Goal: Information Seeking & Learning: Learn about a topic

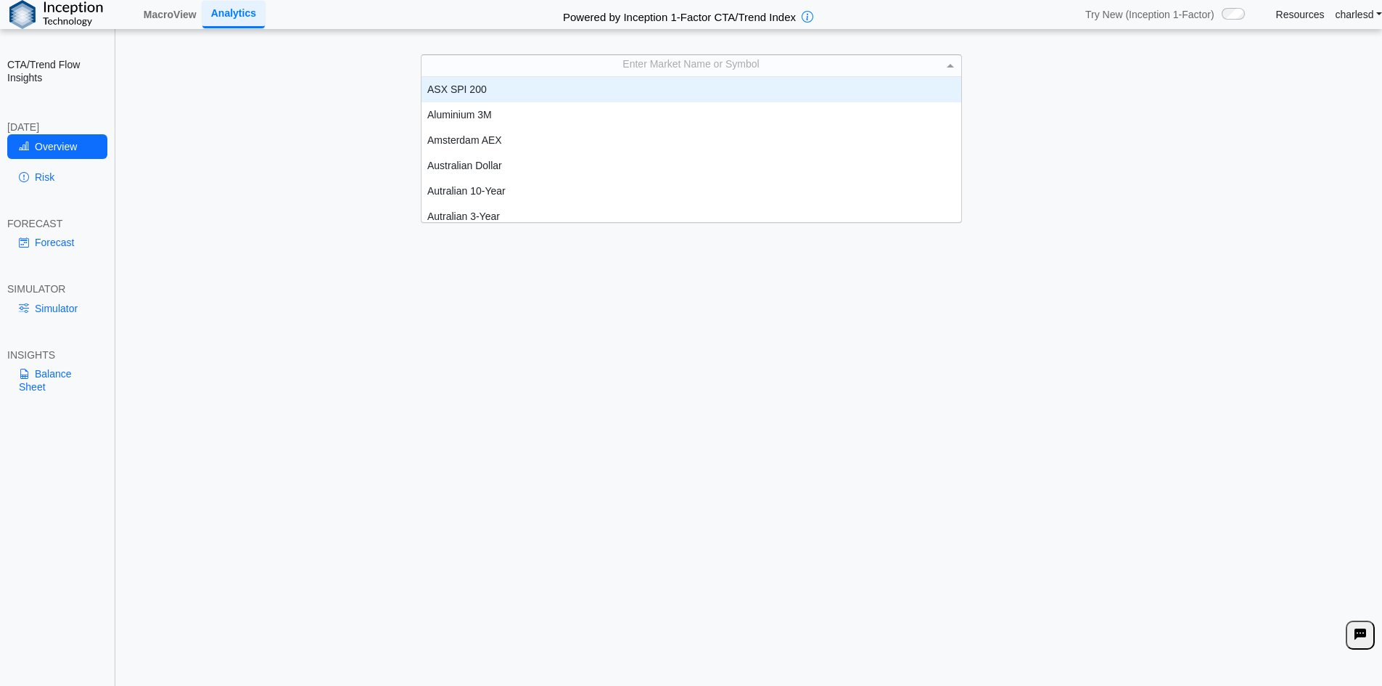
click at [646, 72] on div "Enter Market Name or Symbol" at bounding box center [691, 65] width 540 height 20
type input "***"
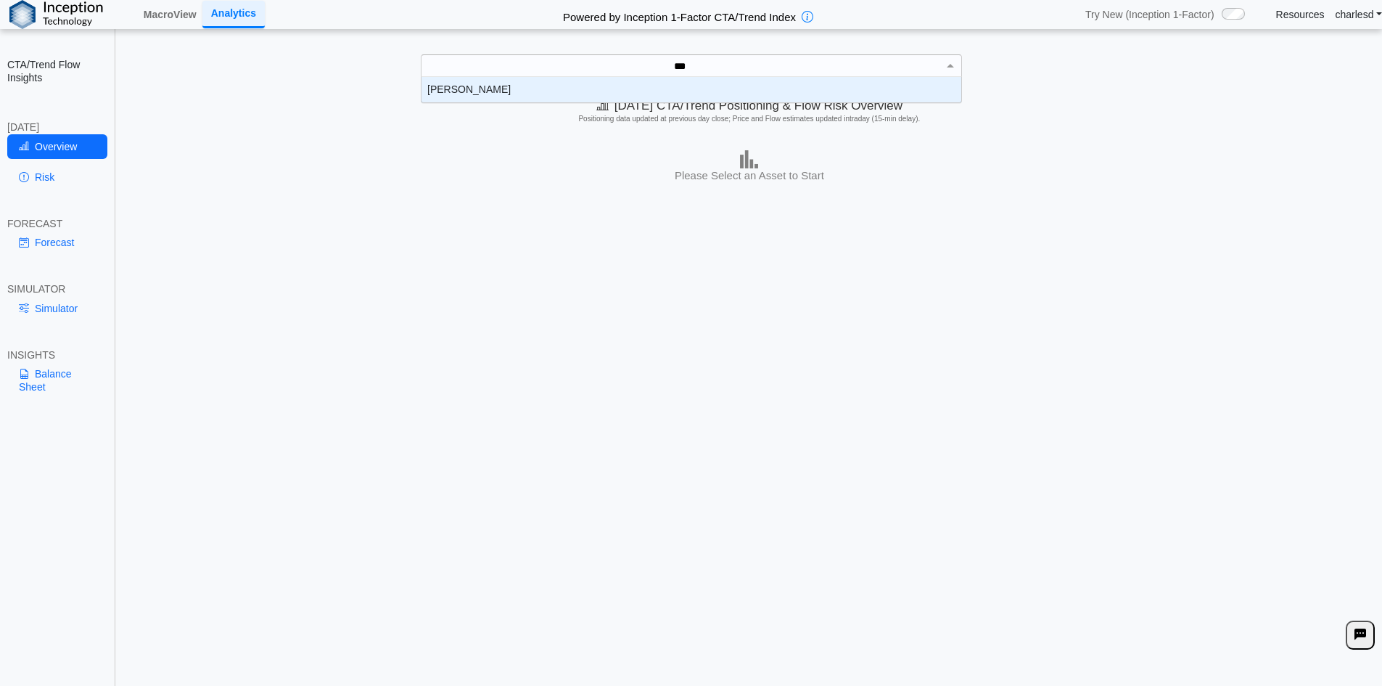
scroll to position [15, 529]
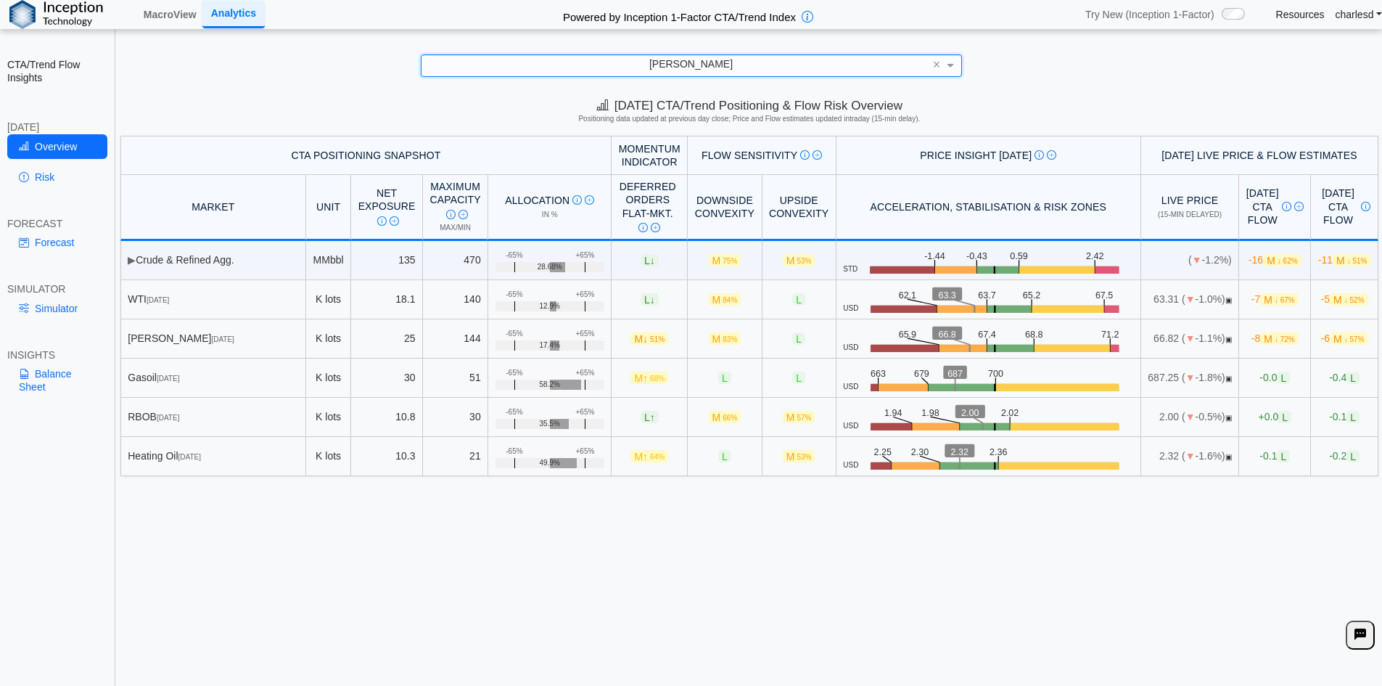
click at [258, 103] on div "[DATE] CTA/Trend Positioning & Flow Risk Overview Positioning data updated at p…" at bounding box center [749, 113] width 1265 height 44
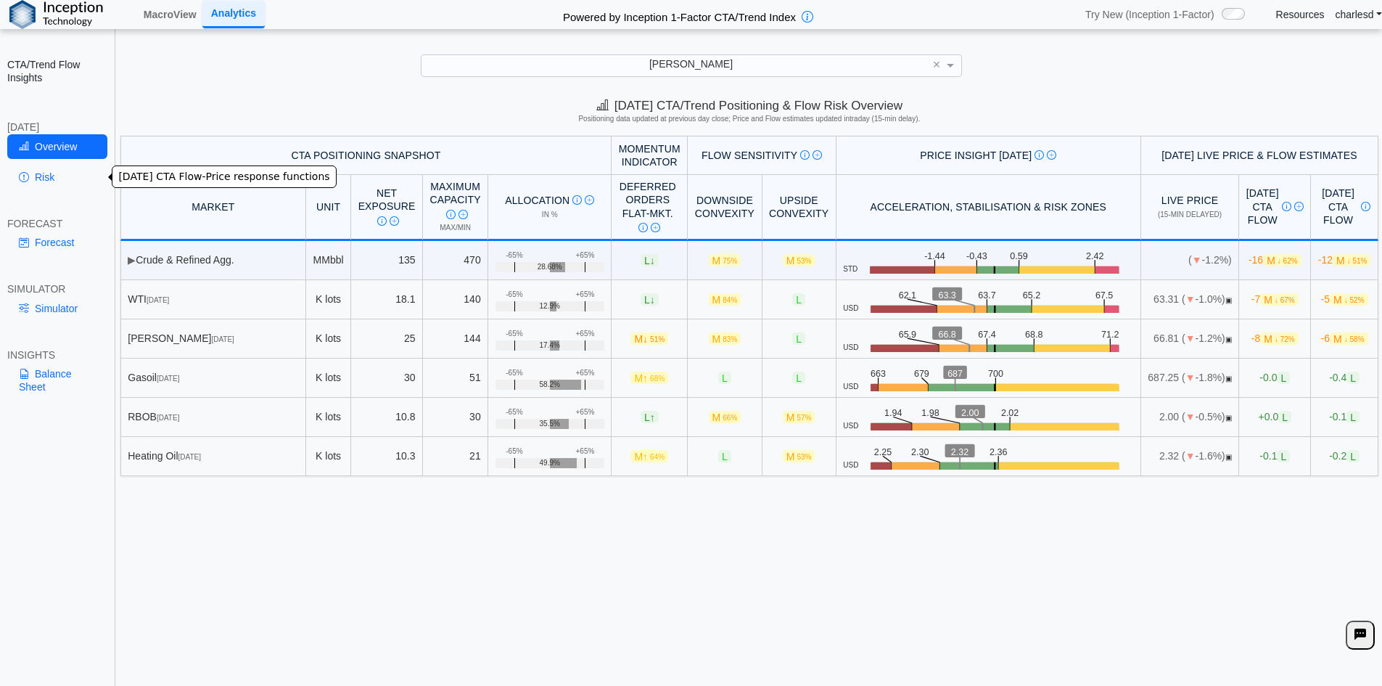
drag, startPoint x: 39, startPoint y: 173, endPoint x: 52, endPoint y: 180, distance: 14.9
click at [39, 168] on link "Risk" at bounding box center [57, 177] width 100 height 25
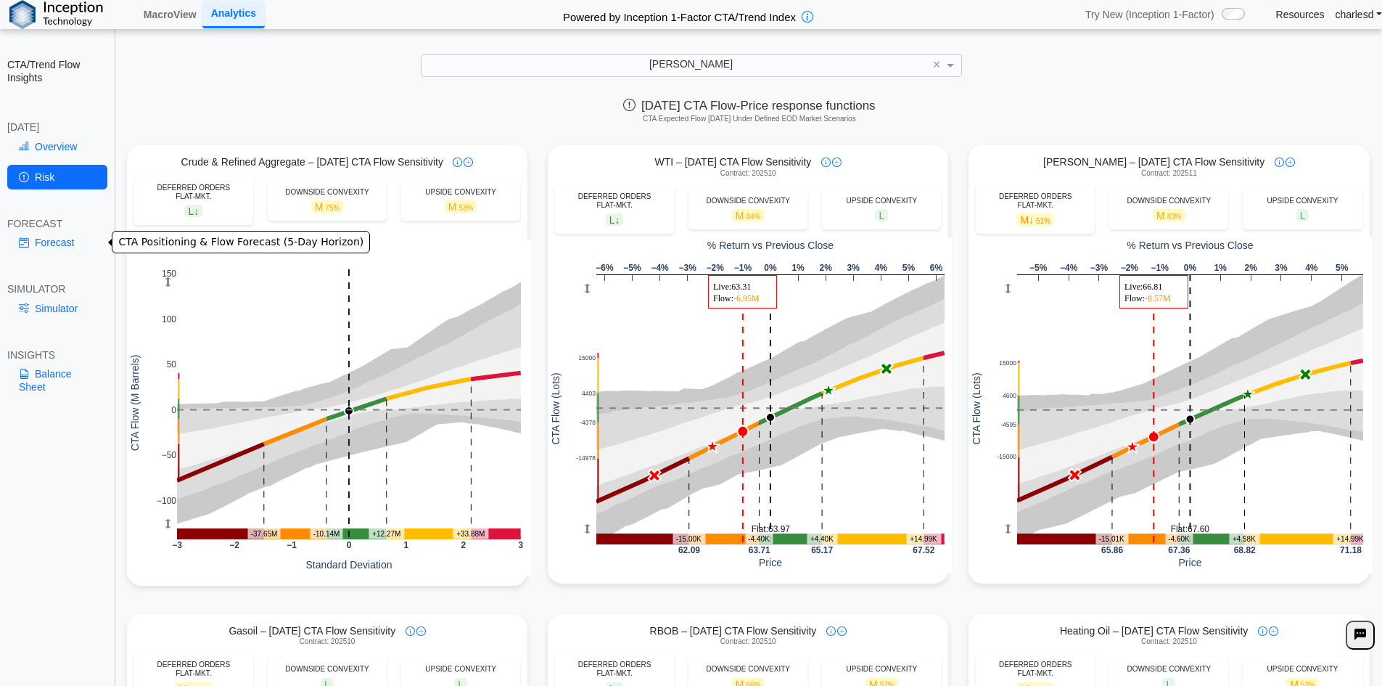
click at [53, 236] on link "Forecast" at bounding box center [57, 242] width 100 height 25
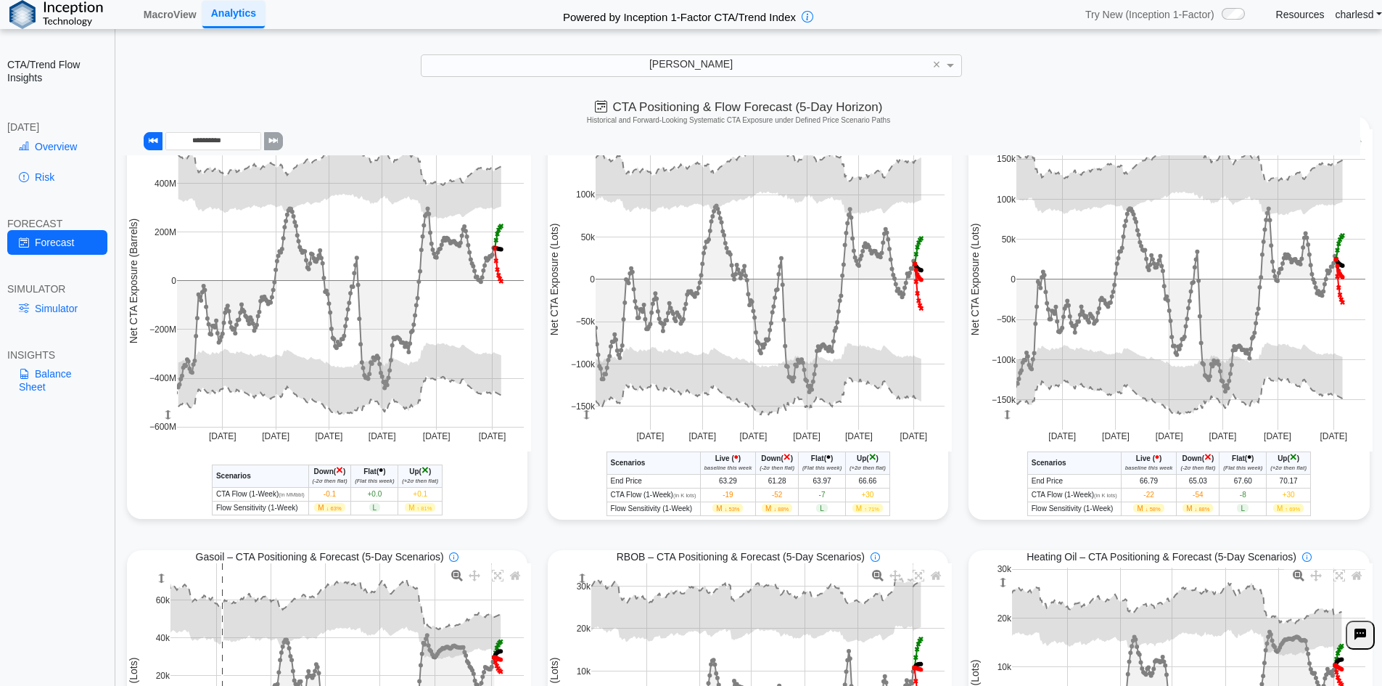
scroll to position [355, 0]
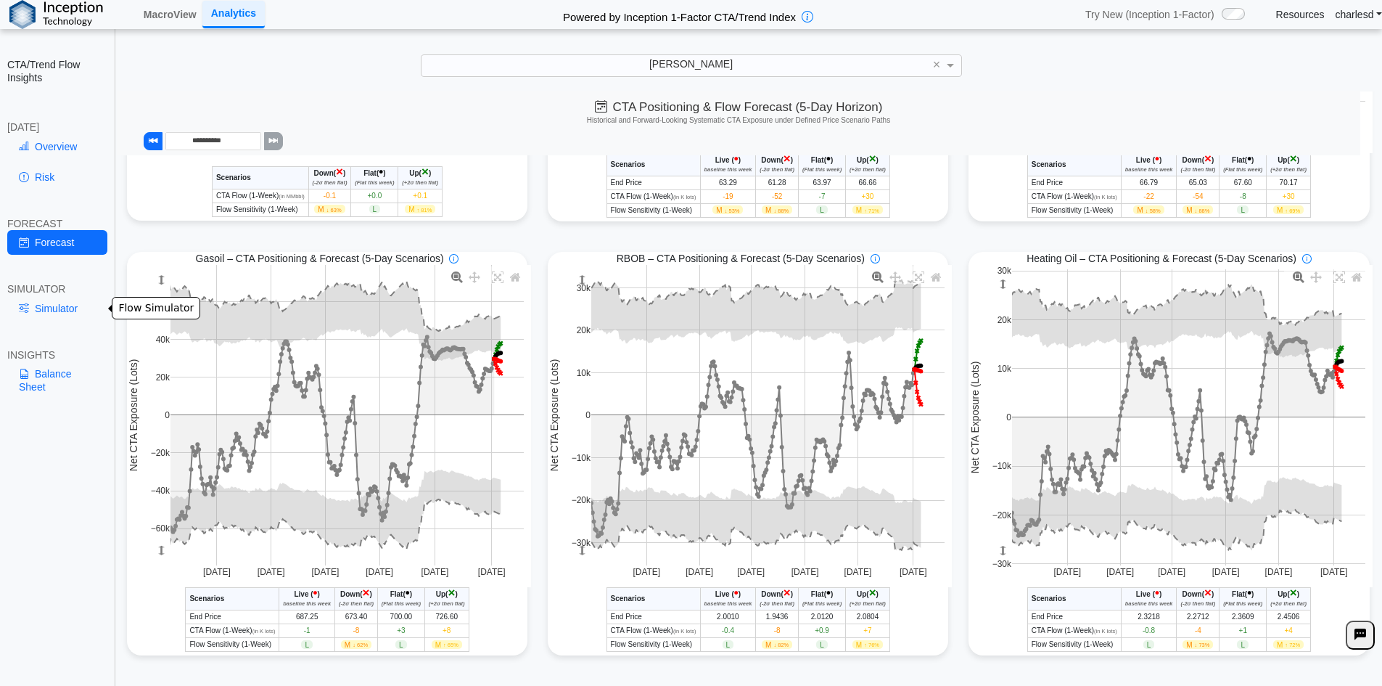
click at [64, 313] on link "Simulator" at bounding box center [57, 308] width 100 height 25
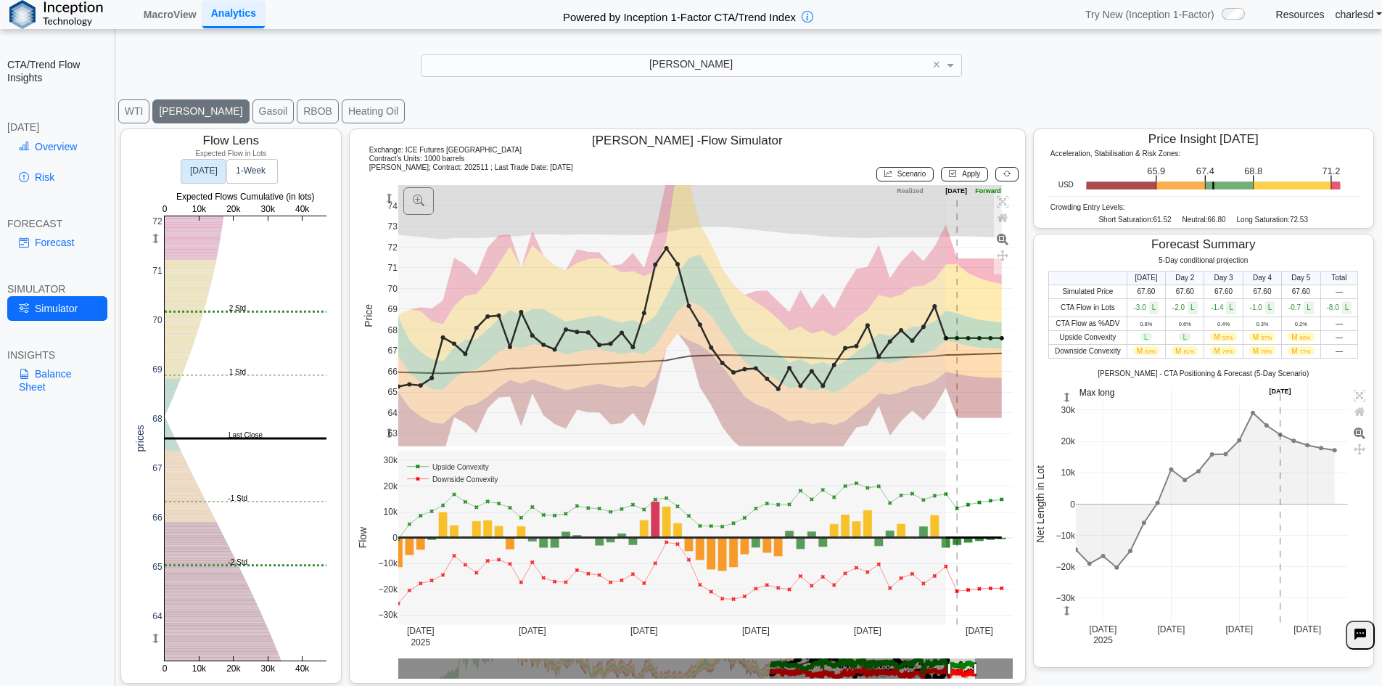
scroll to position [23, 0]
